Goal: Task Accomplishment & Management: Manage account settings

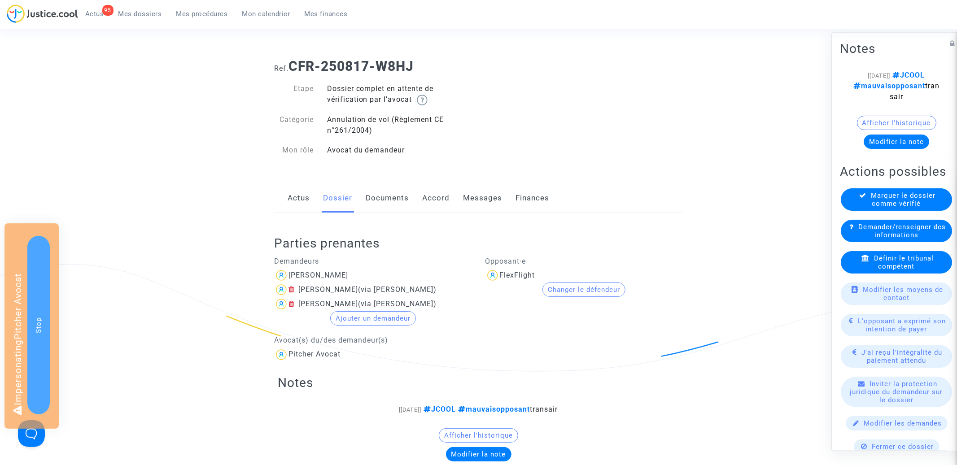
click at [571, 289] on button "Changer le défendeur" at bounding box center [583, 290] width 83 height 14
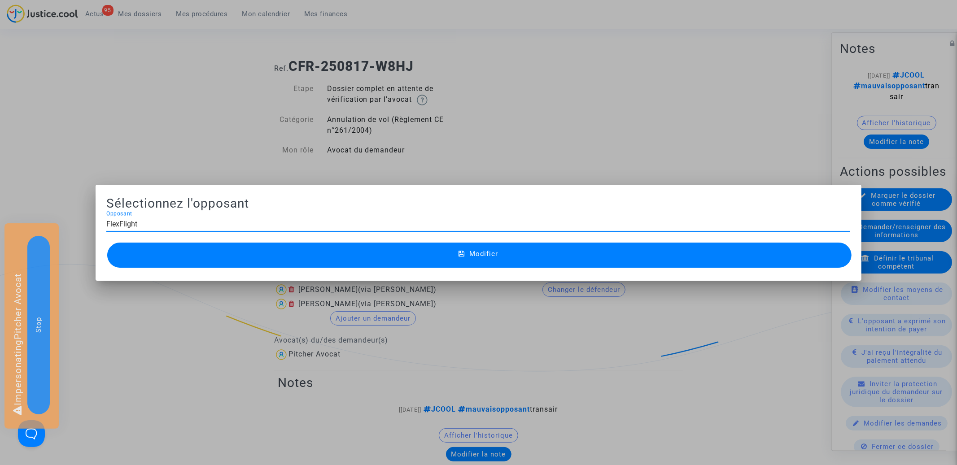
click at [364, 227] on input "FlexFlight" at bounding box center [478, 224] width 744 height 8
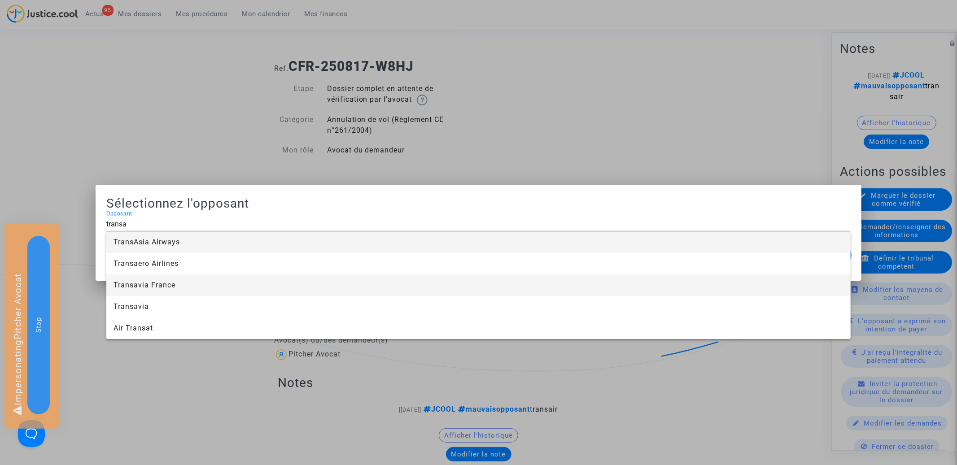
type input "transai"
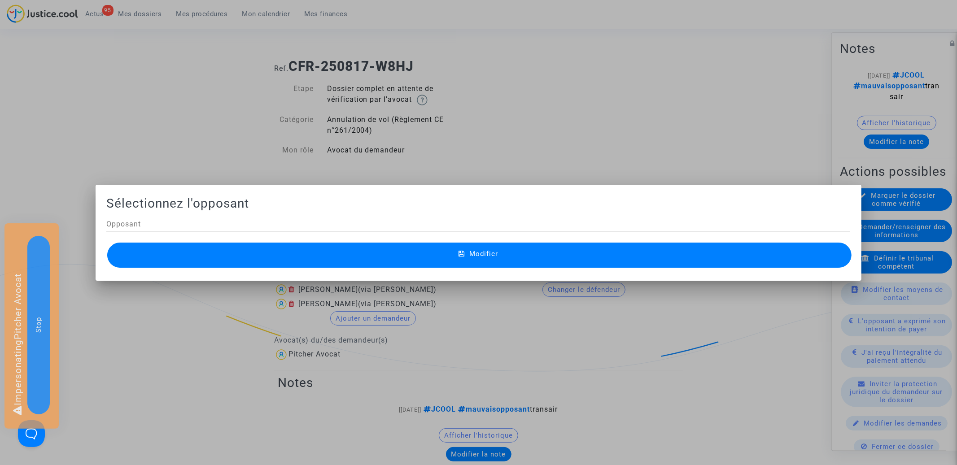
click at [148, 123] on div at bounding box center [478, 232] width 957 height 465
